Goal: Information Seeking & Learning: Compare options

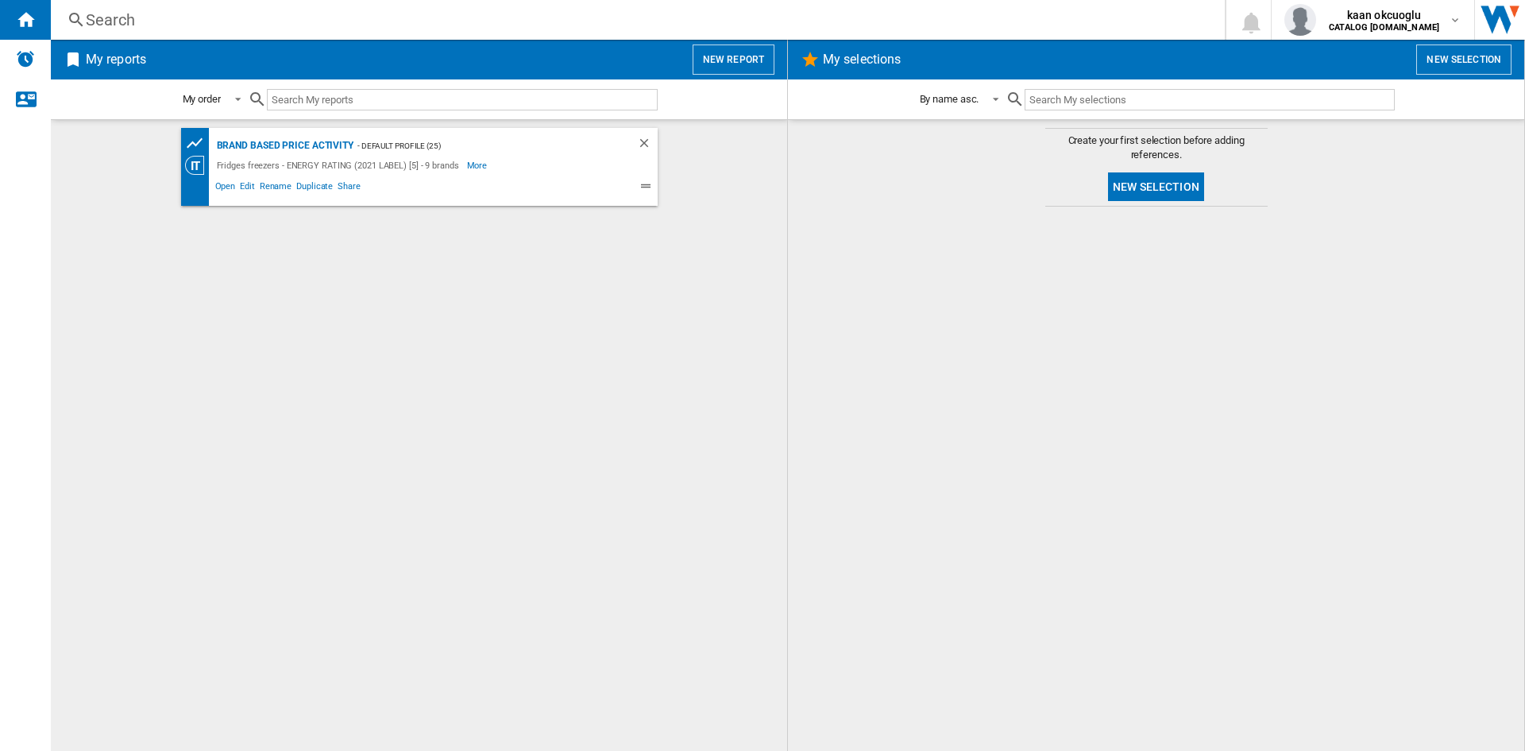
click at [199, 10] on div "Search" at bounding box center [635, 20] width 1098 height 22
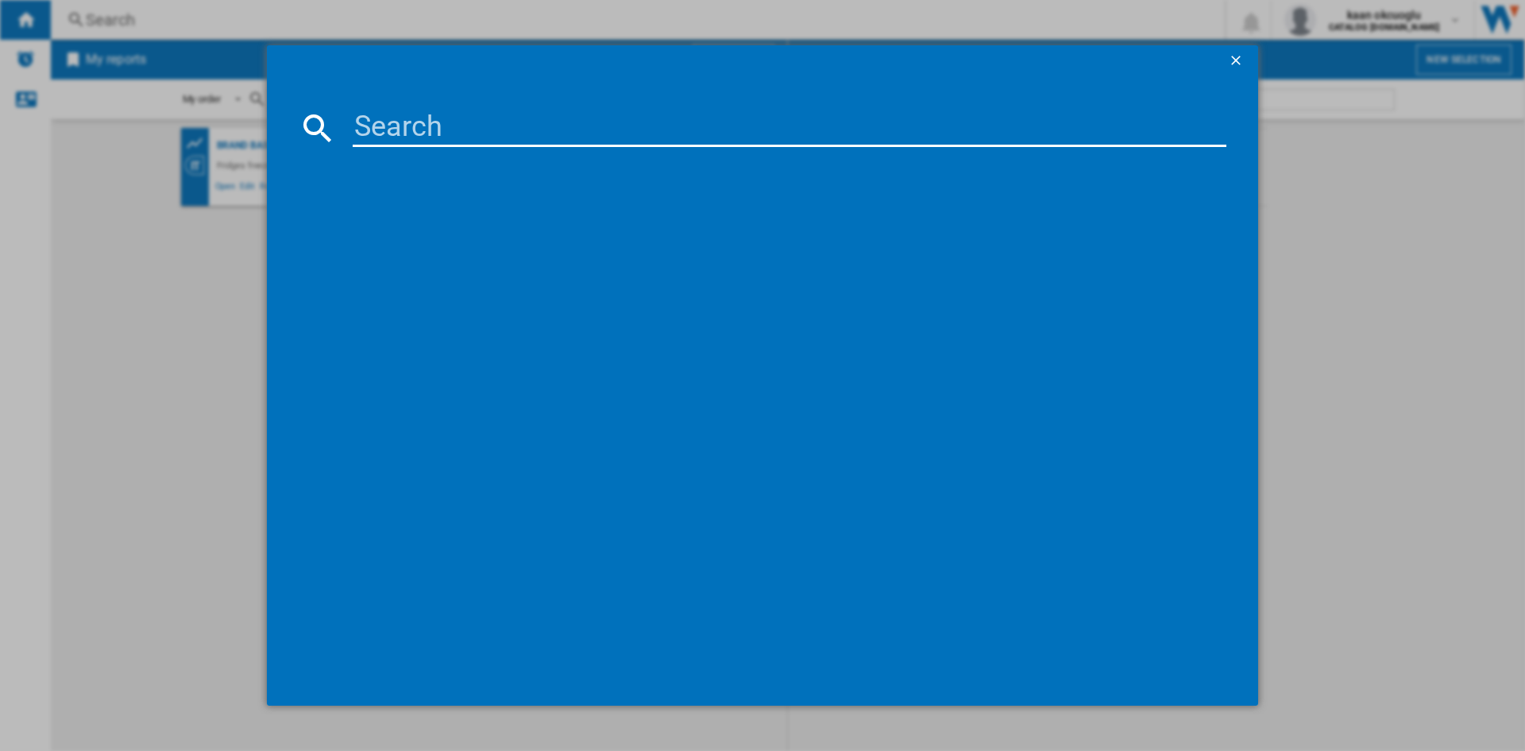
click at [426, 114] on input at bounding box center [790, 128] width 874 height 38
paste input "MS91520ES"
type input "MS91520ES"
click at [549, 238] on div "FRIDGEMASTER MS91520ES SILVER" at bounding box center [774, 231] width 858 height 16
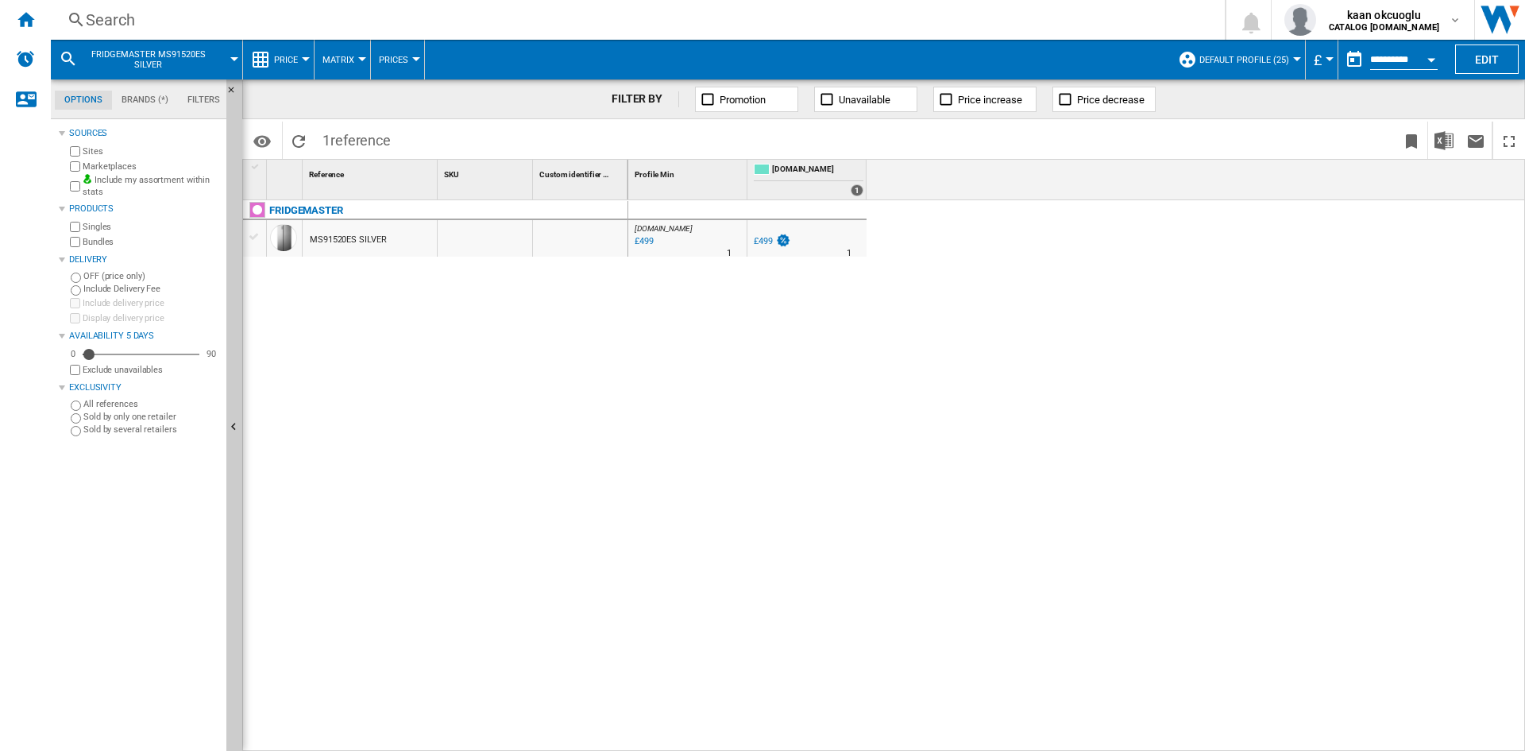
click at [280, 60] on span "Price" at bounding box center [286, 60] width 24 height 10
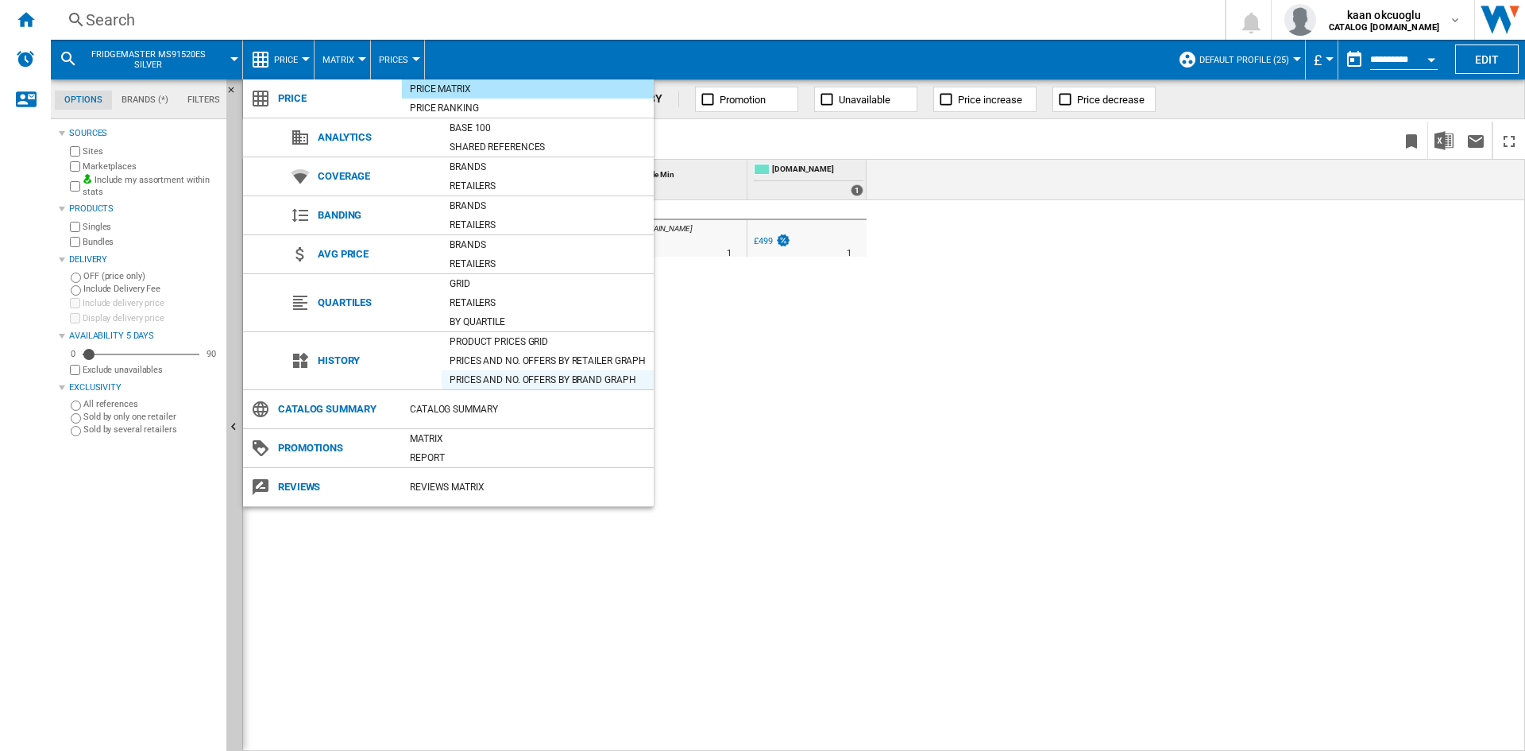
click at [525, 372] on div "Prices and No. offers by brand graph" at bounding box center [548, 380] width 212 height 16
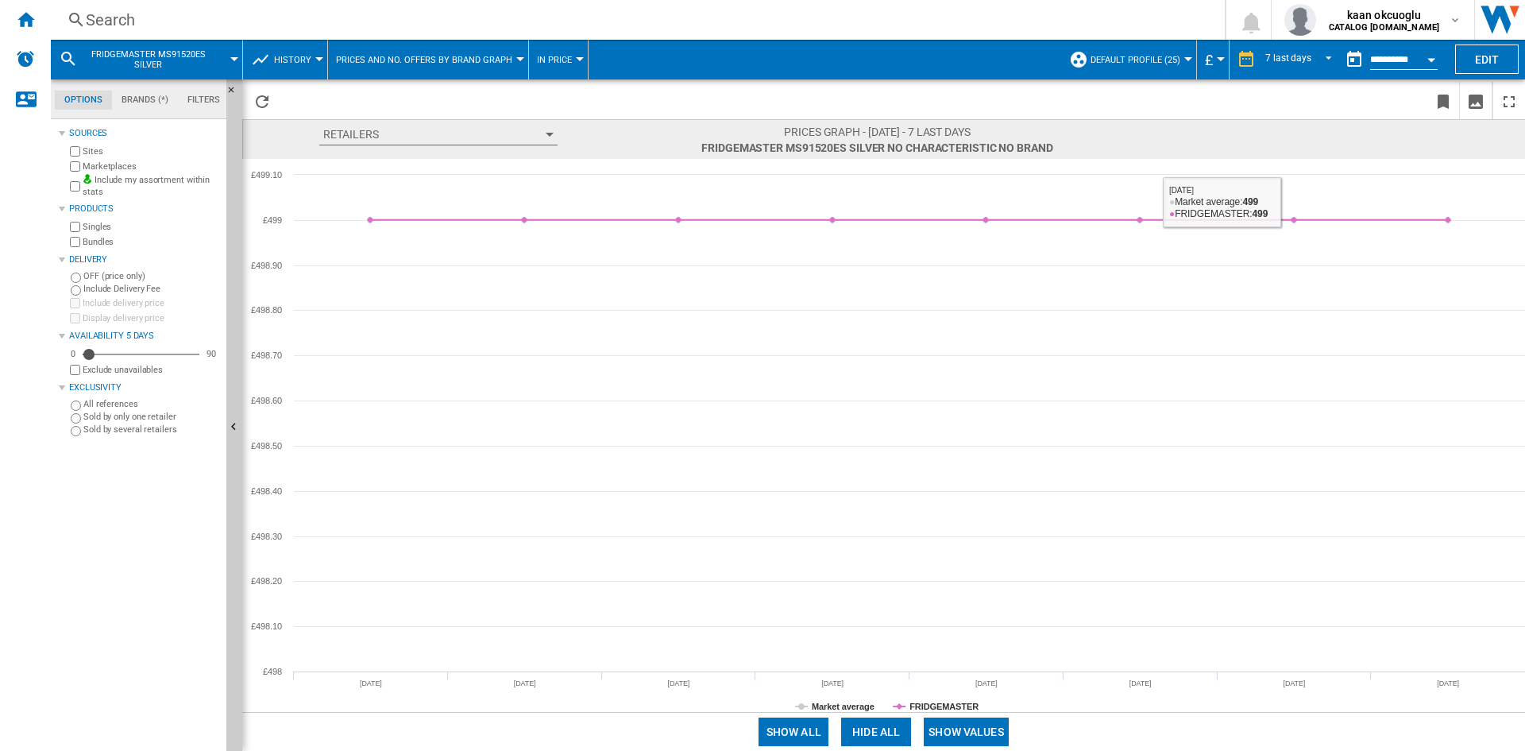
click at [1299, 44] on span at bounding box center [1286, 43] width 106 height 7
click at [1297, 55] on div "7 last days" at bounding box center [1289, 59] width 46 height 11
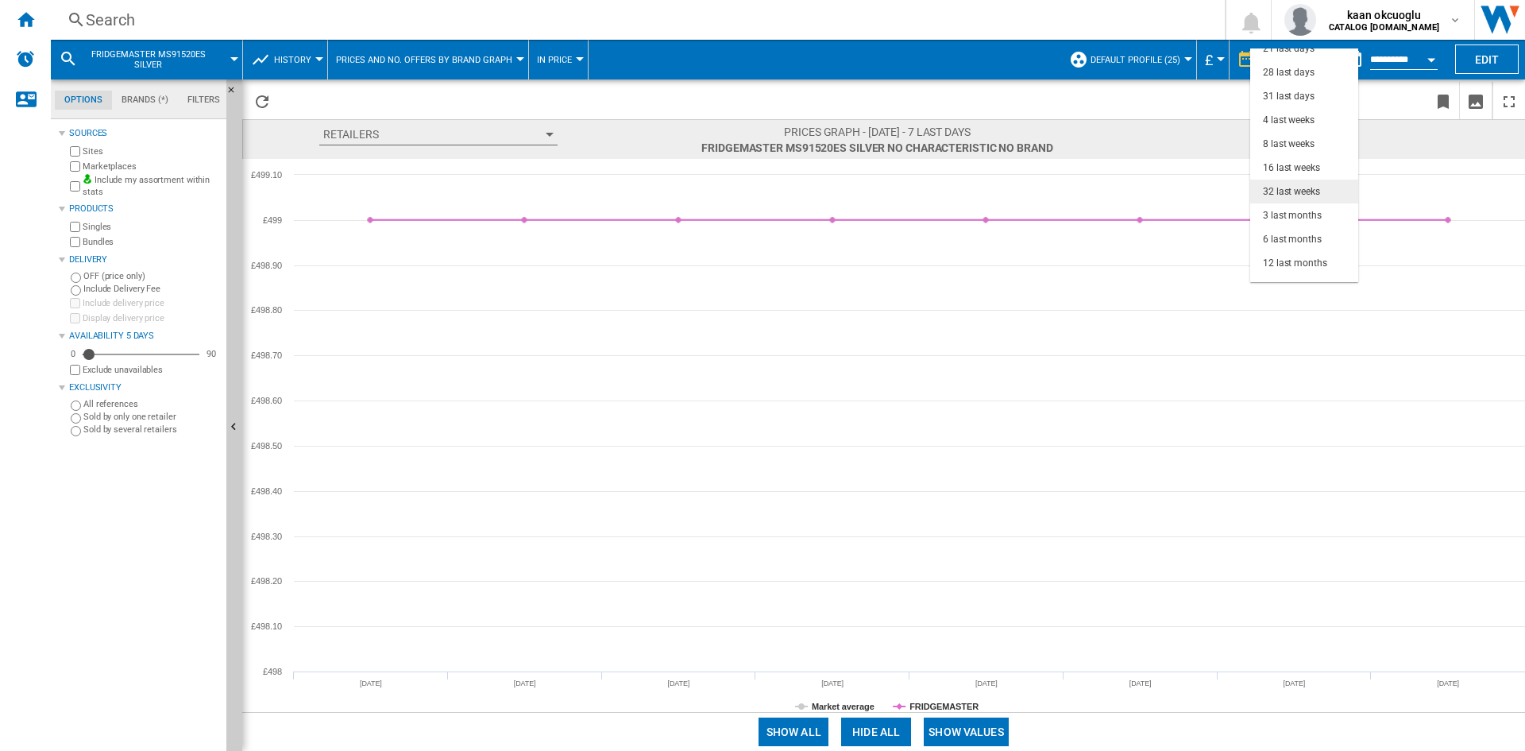
scroll to position [100, 0]
click at [1310, 174] on div "32 last weeks" at bounding box center [1291, 175] width 57 height 14
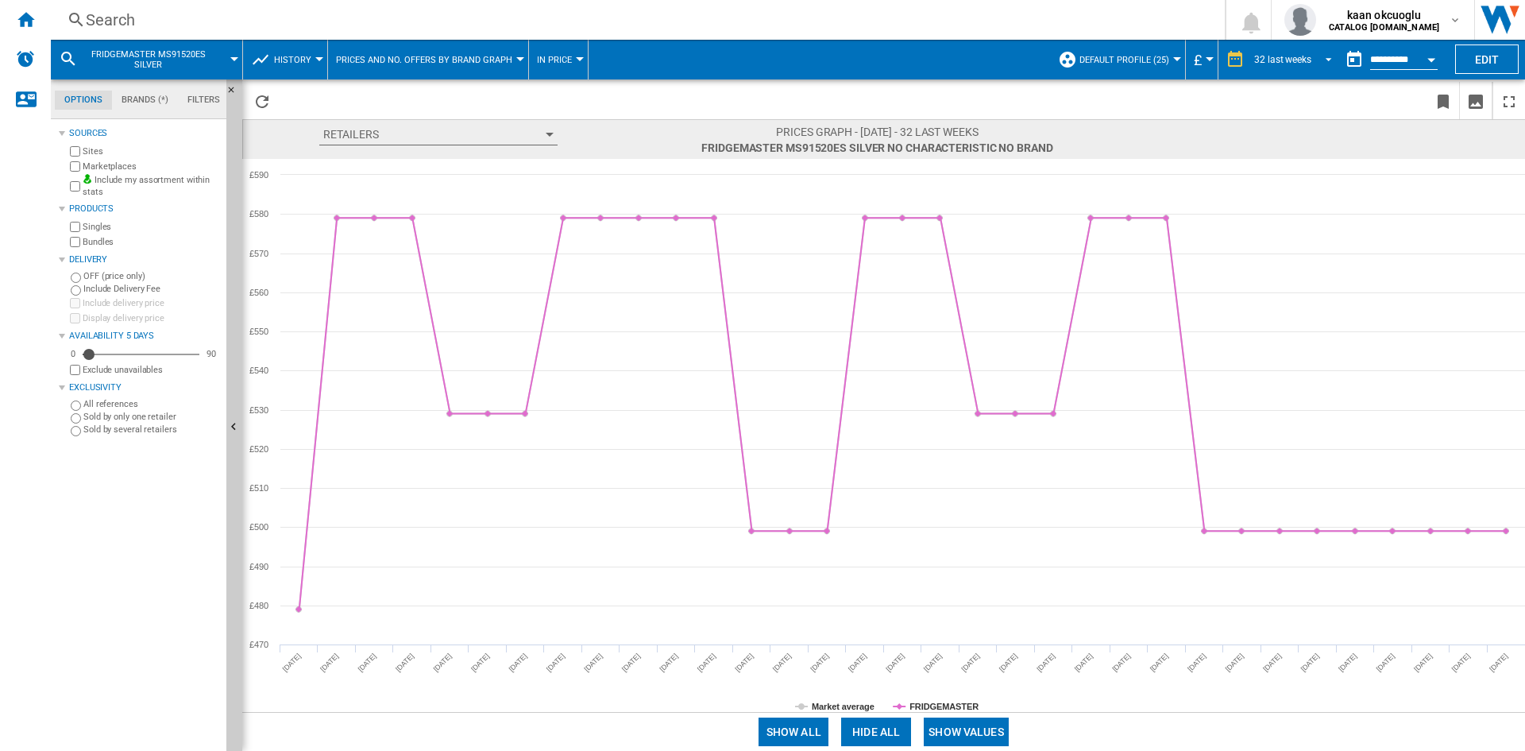
click at [1312, 65] on md-select-value "32 last weeks" at bounding box center [1296, 60] width 86 height 24
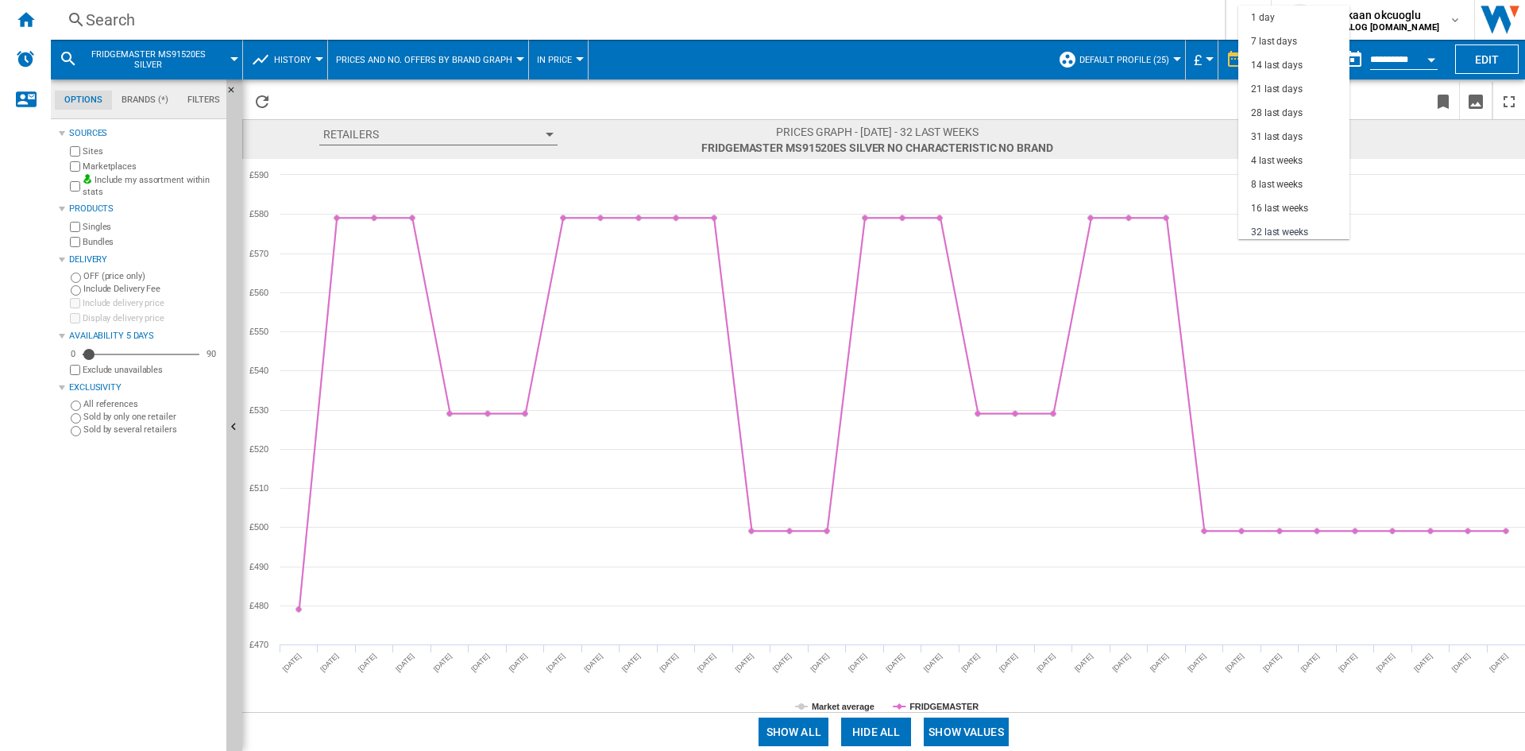
scroll to position [100, 0]
click at [1287, 218] on md-option "18 last months" at bounding box center [1294, 227] width 111 height 24
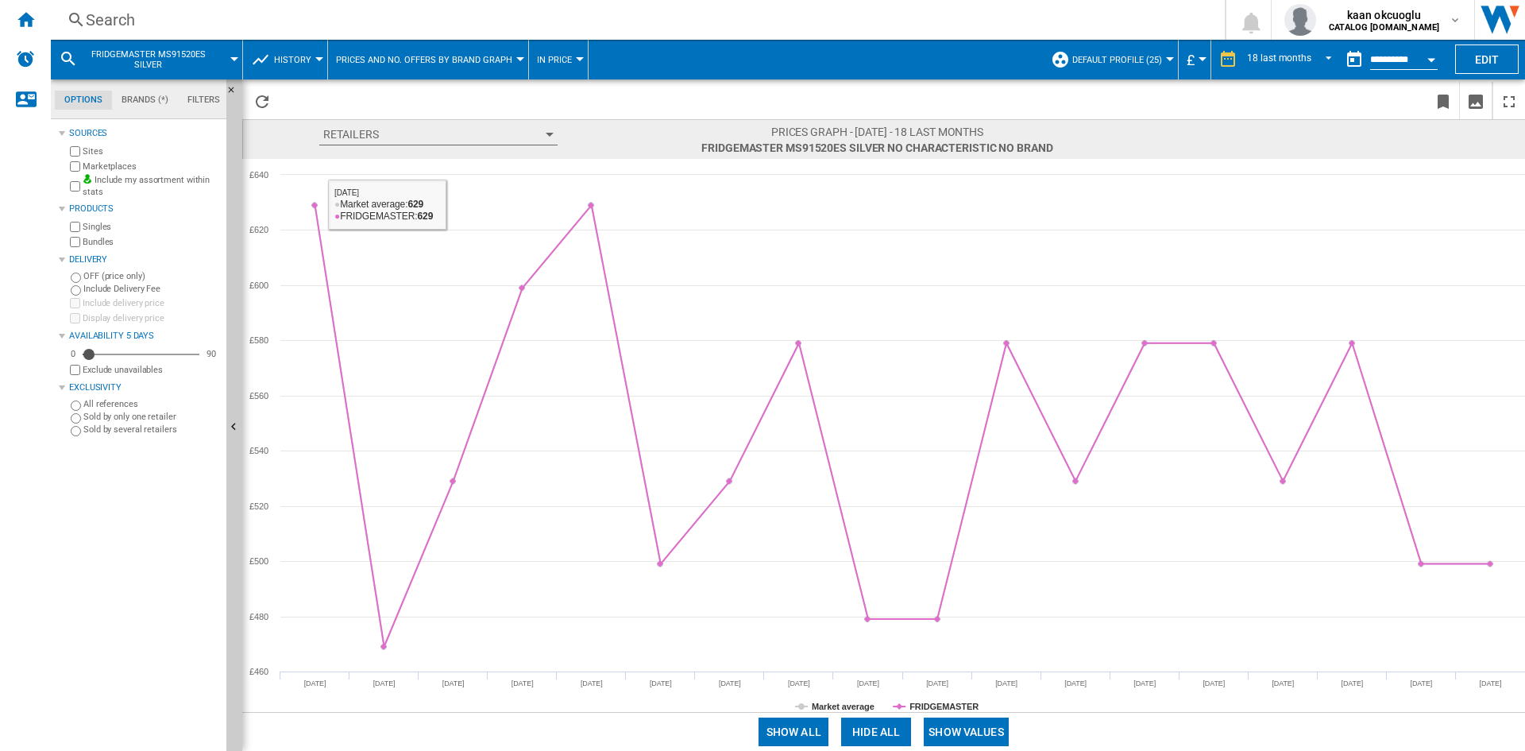
click at [146, 18] on div "Search" at bounding box center [635, 20] width 1098 height 22
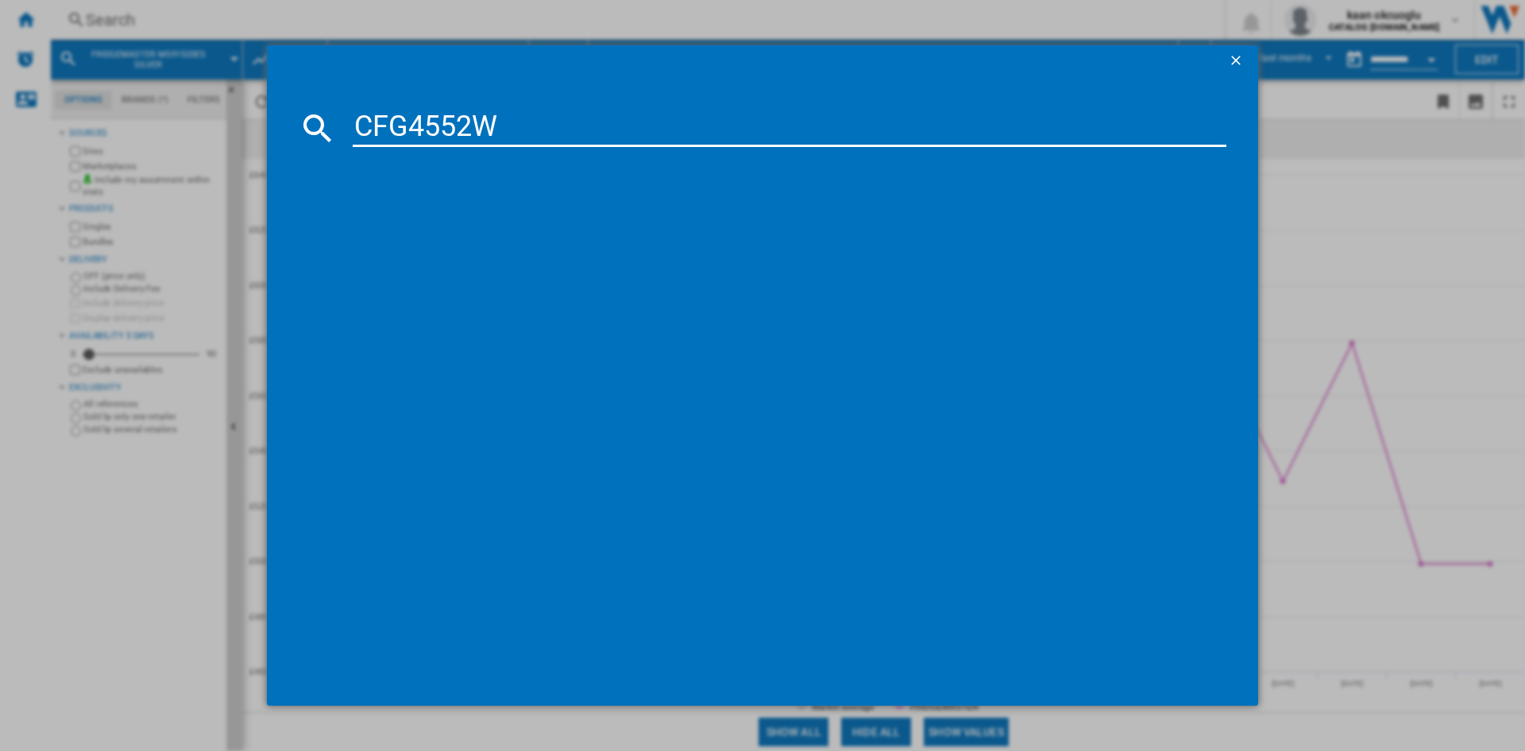
type input "CFG4552W"
click at [443, 212] on div "references (1)" at bounding box center [771, 184] width 912 height 59
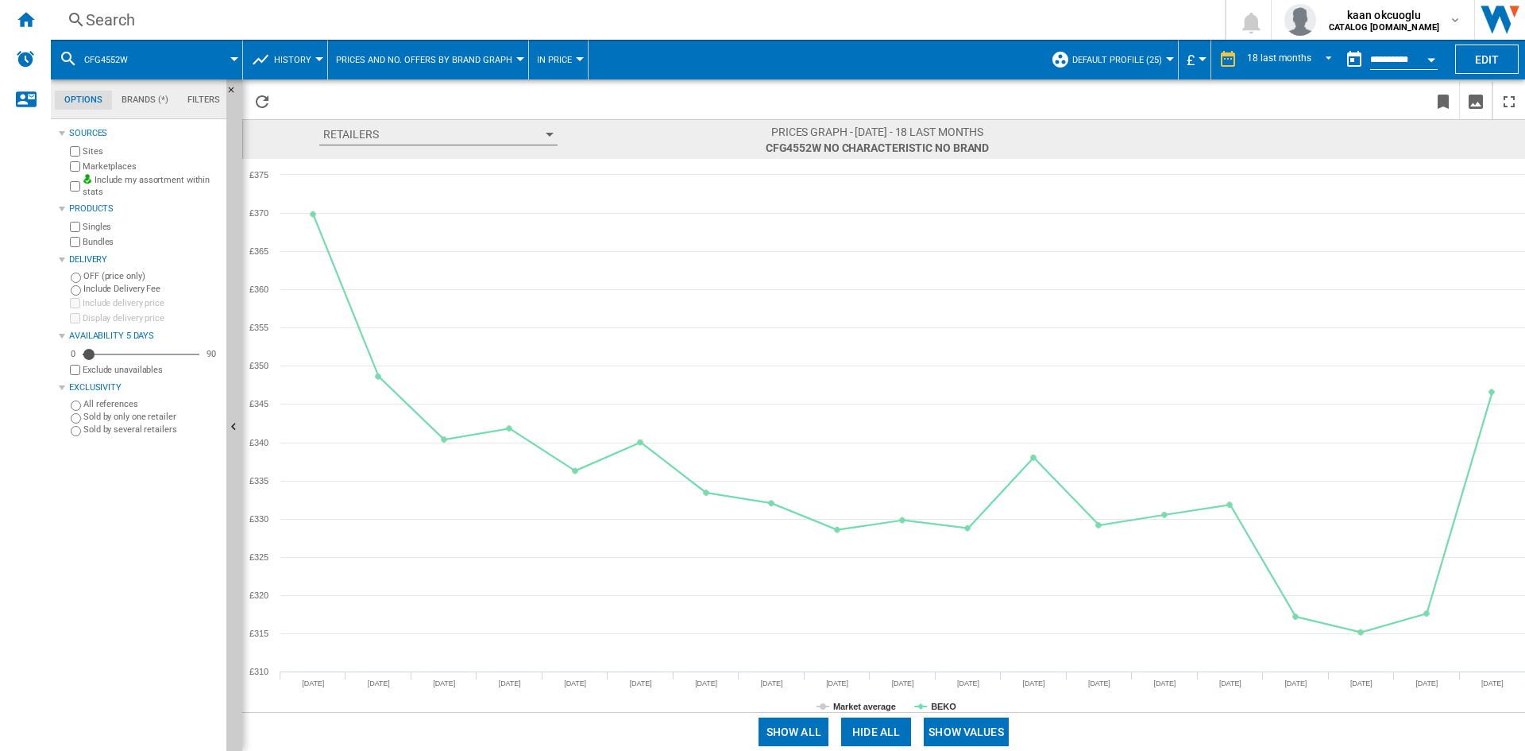
click at [255, 23] on div "Search" at bounding box center [635, 20] width 1098 height 22
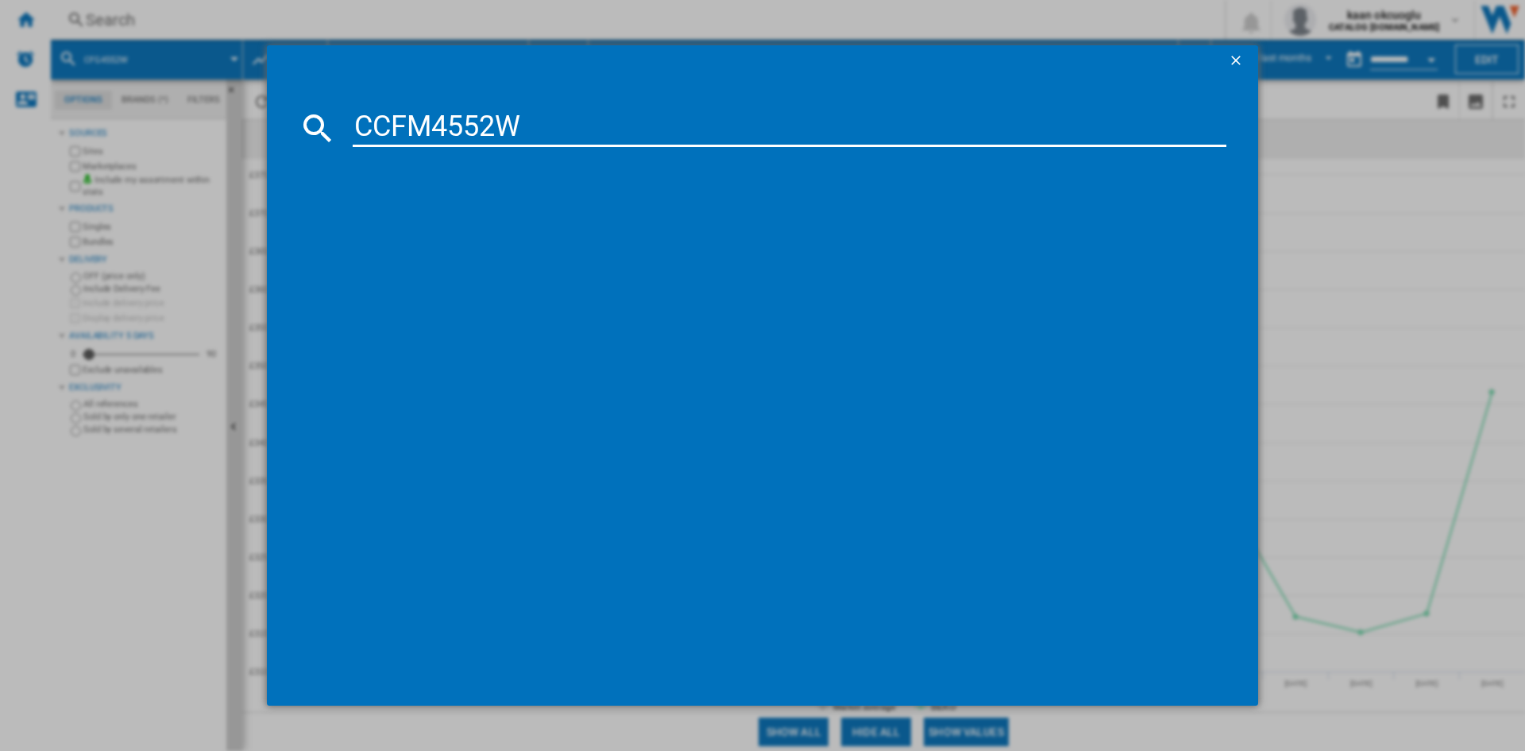
type input "CCFM4552W"
click at [466, 223] on div "BEKO CCFM4552W WHITE" at bounding box center [774, 231] width 858 height 16
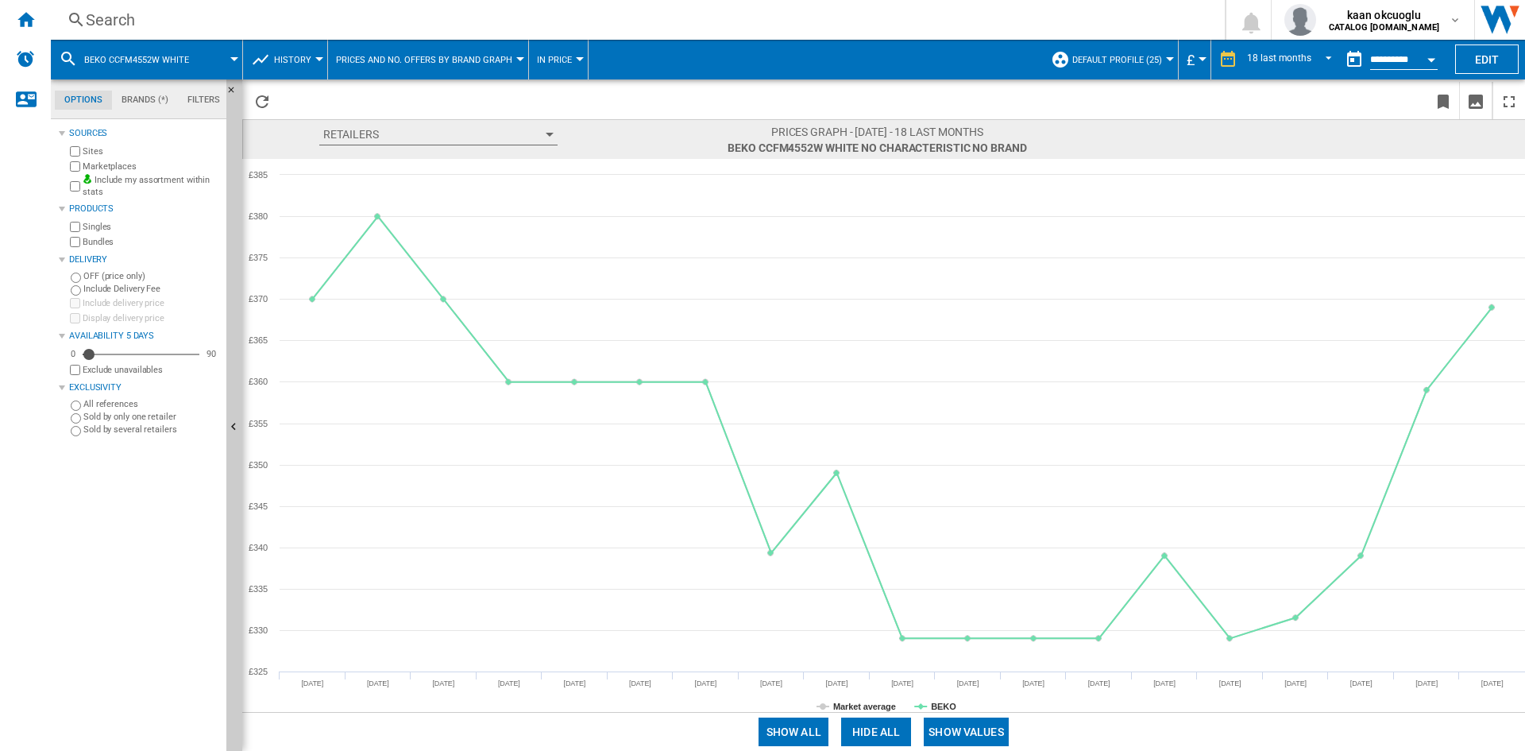
click at [230, 29] on div "Search" at bounding box center [635, 20] width 1098 height 22
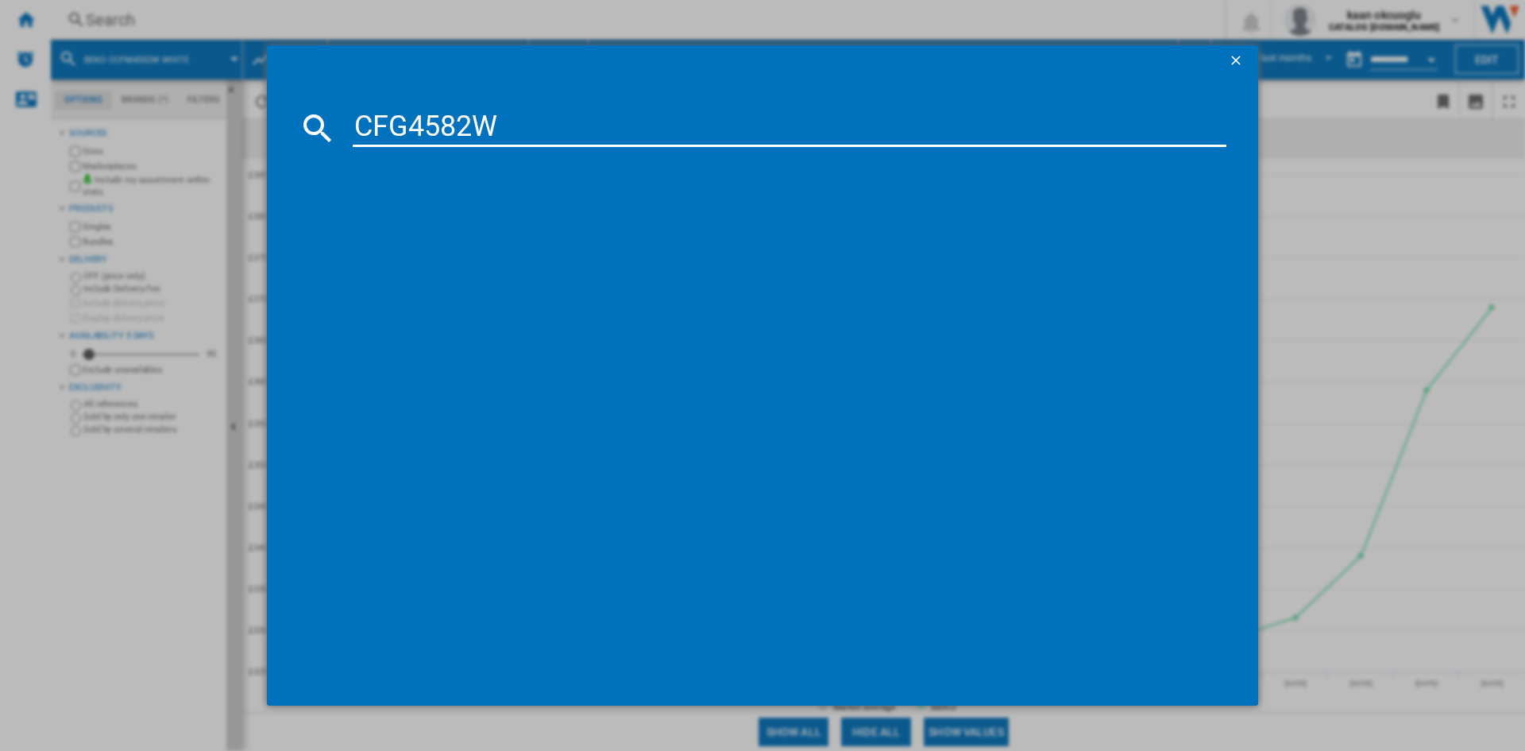
type input "CFG4582W"
click at [462, 226] on div "BEKO CFG4582W WHITE" at bounding box center [774, 231] width 858 height 16
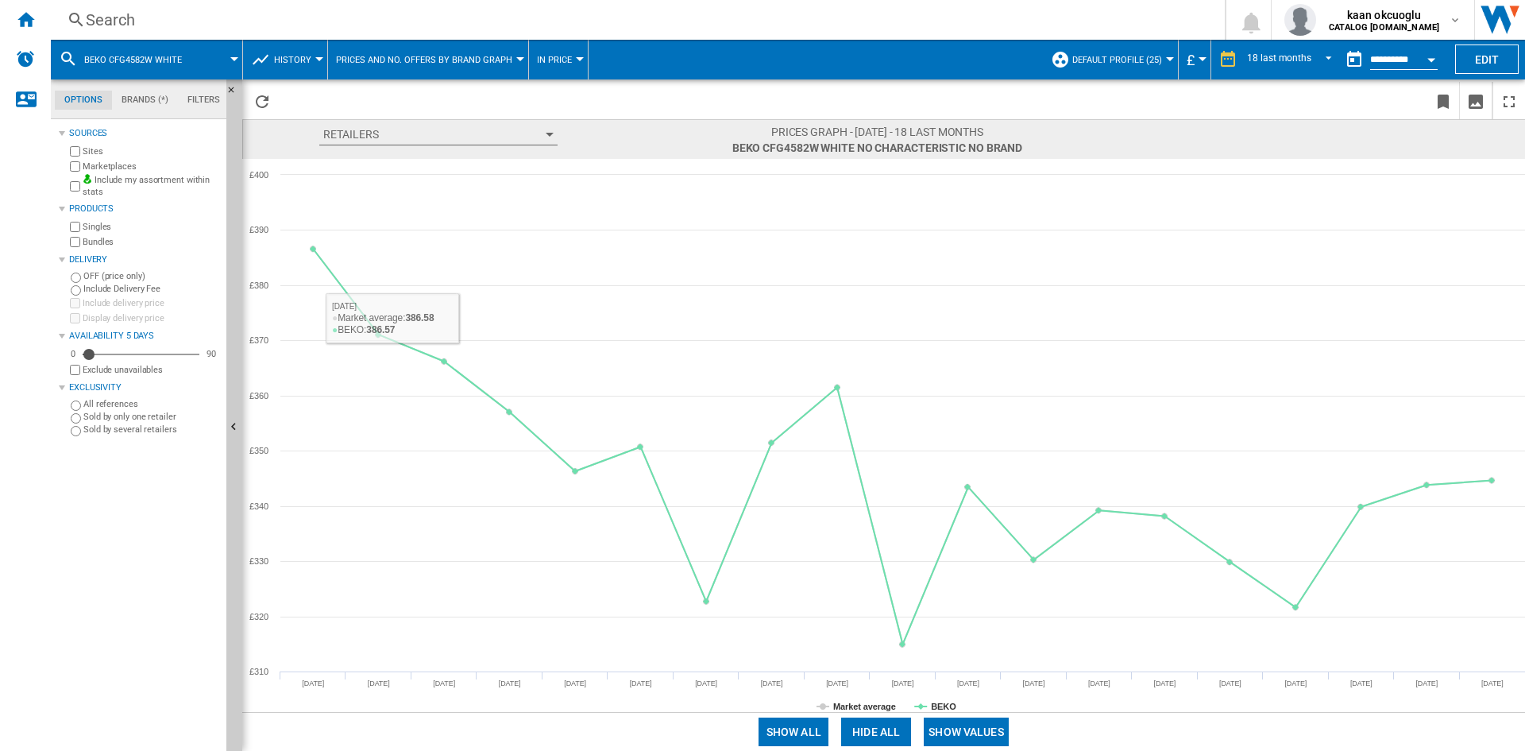
click at [131, 10] on div "Search" at bounding box center [635, 20] width 1098 height 22
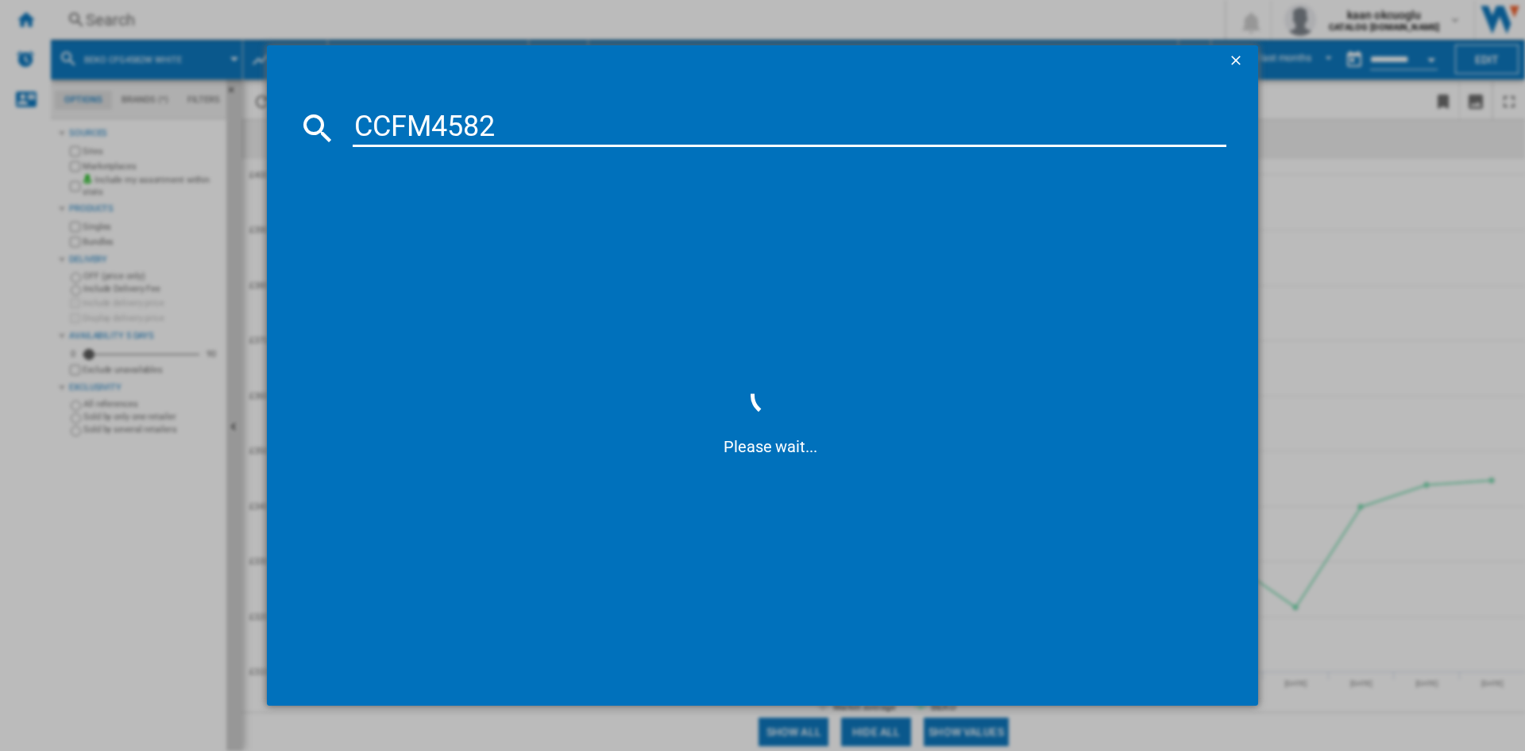
type input "CCFM4582S"
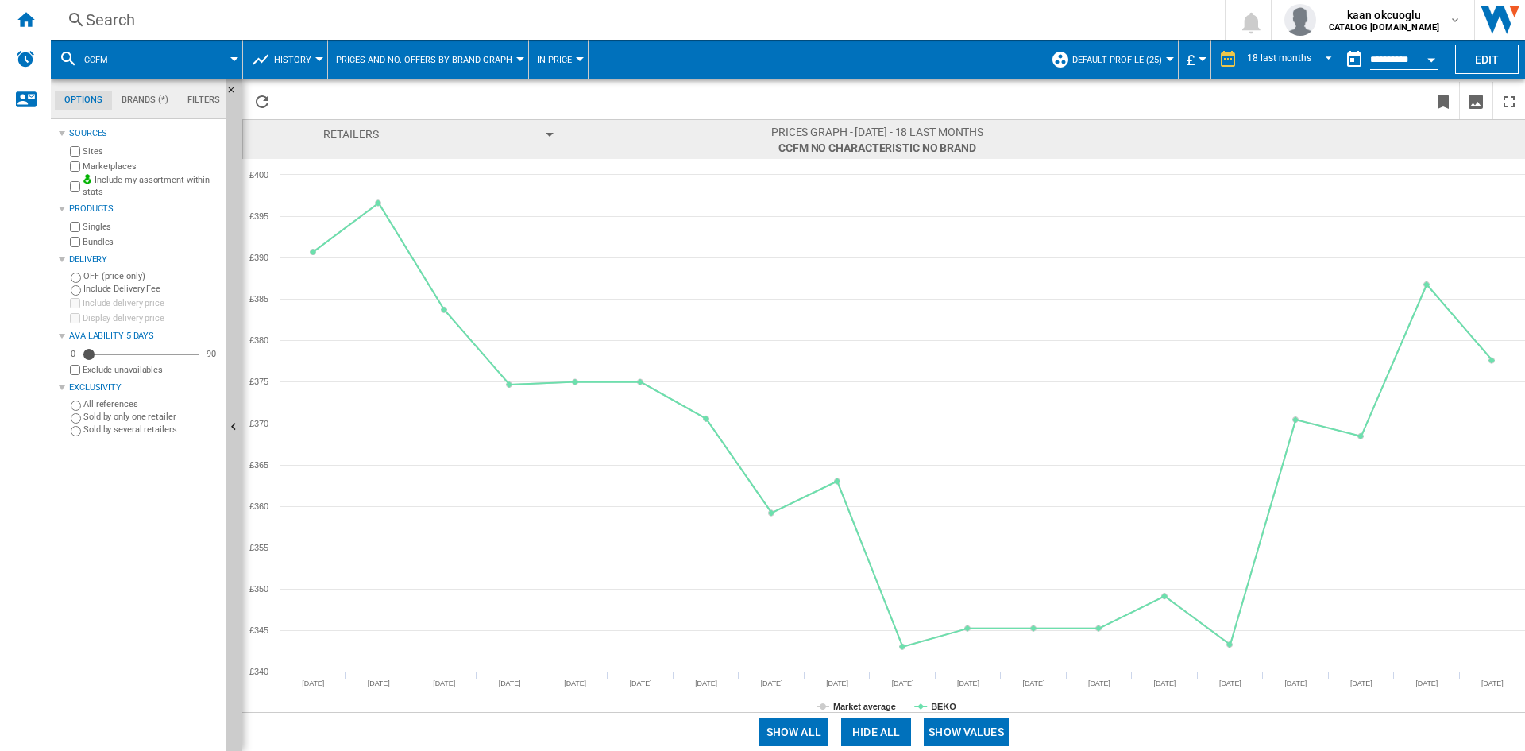
click at [160, 59] on span at bounding box center [182, 60] width 104 height 40
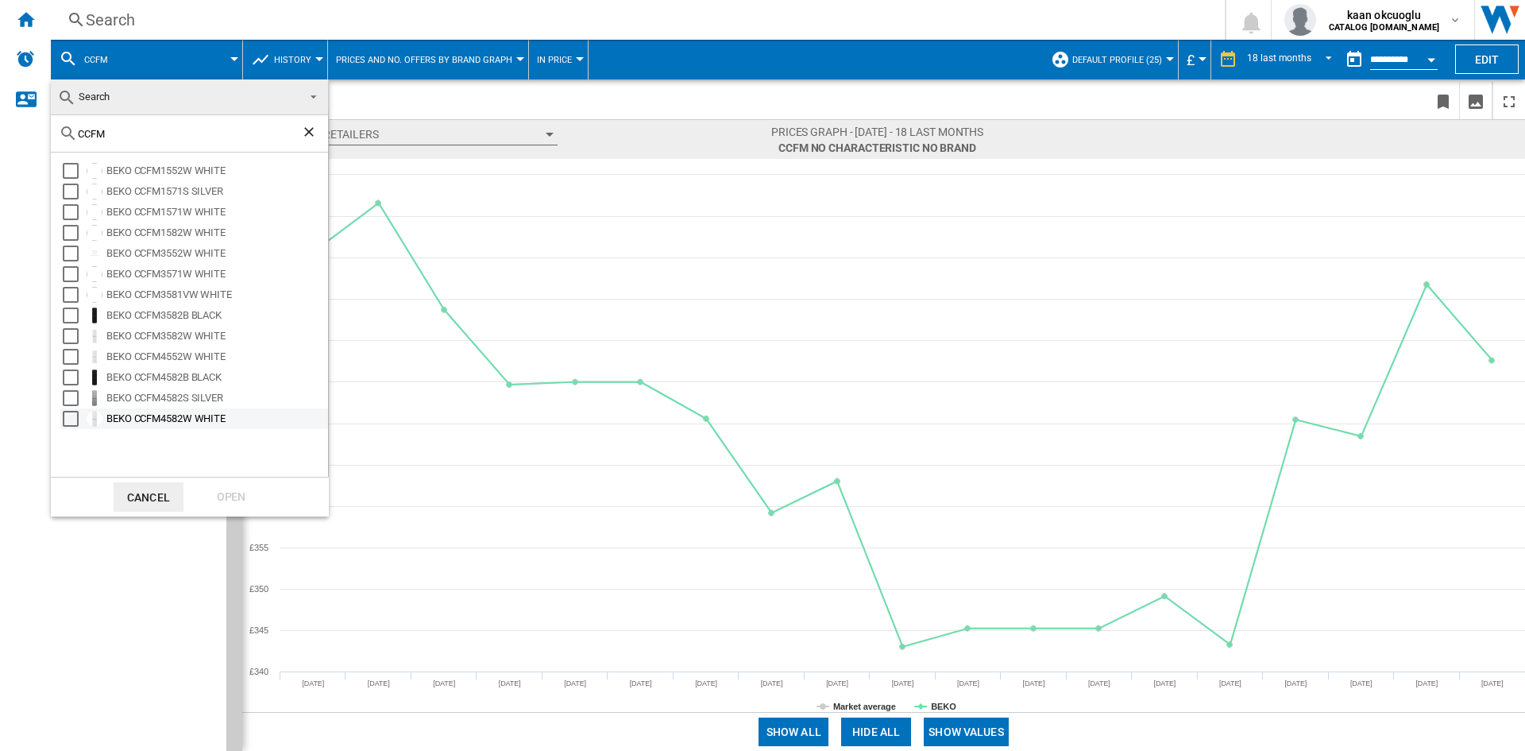
click at [129, 413] on div "BEKO CCFM4582W WHITE" at bounding box center [215, 419] width 219 height 16
click at [225, 500] on div "Open" at bounding box center [231, 496] width 70 height 29
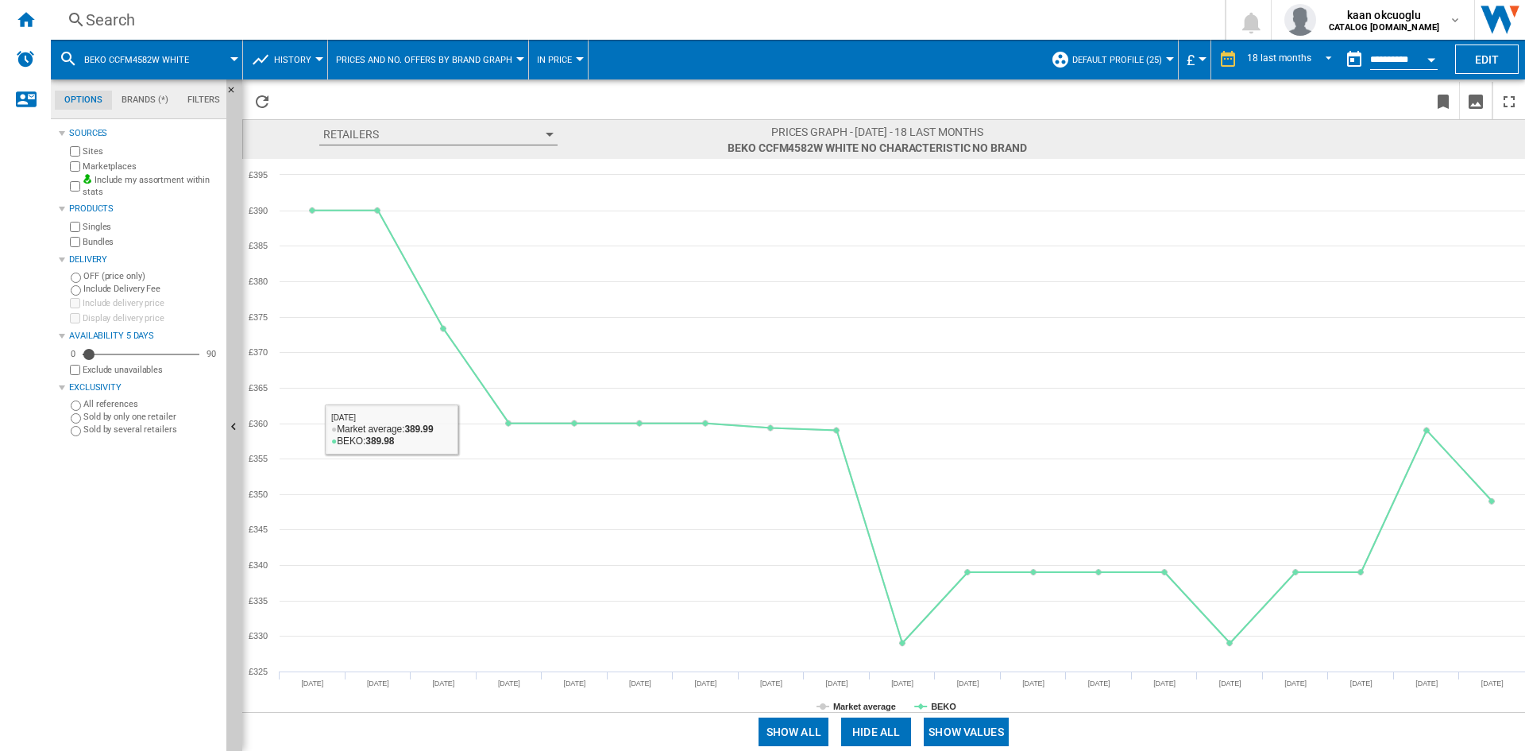
click at [157, 60] on span "BEKO CCFM4582W WHITE" at bounding box center [136, 60] width 105 height 10
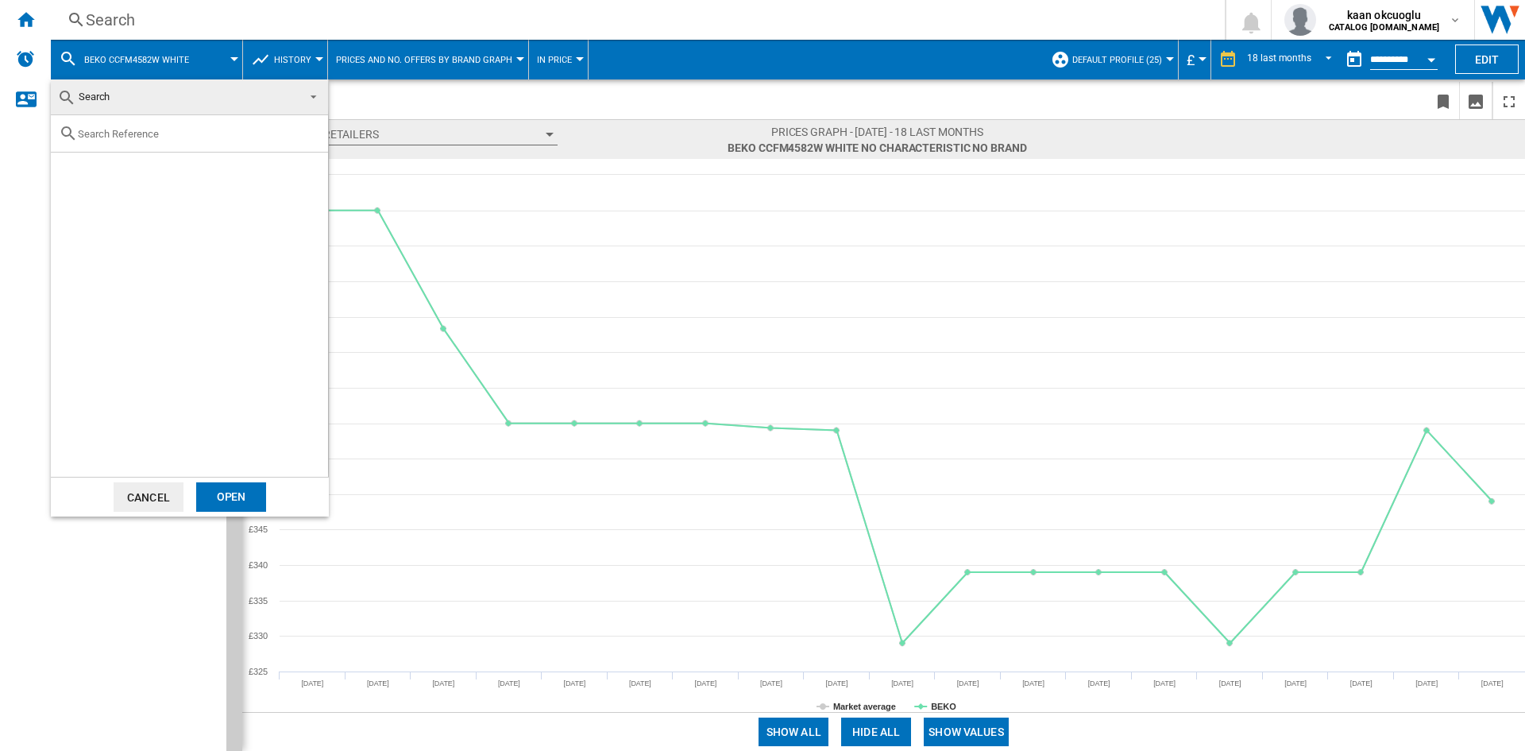
click at [160, 133] on input "text" at bounding box center [199, 134] width 242 height 12
type input "CFG4582DS"
click at [154, 180] on div "BEKO CFG4582DS SILVER" at bounding box center [194, 170] width 268 height 21
click at [160, 169] on div "BEKO CFG4582DS SILVER" at bounding box center [215, 171] width 219 height 16
click at [240, 494] on div "Open" at bounding box center [231, 496] width 70 height 29
